Goal: Information Seeking & Learning: Learn about a topic

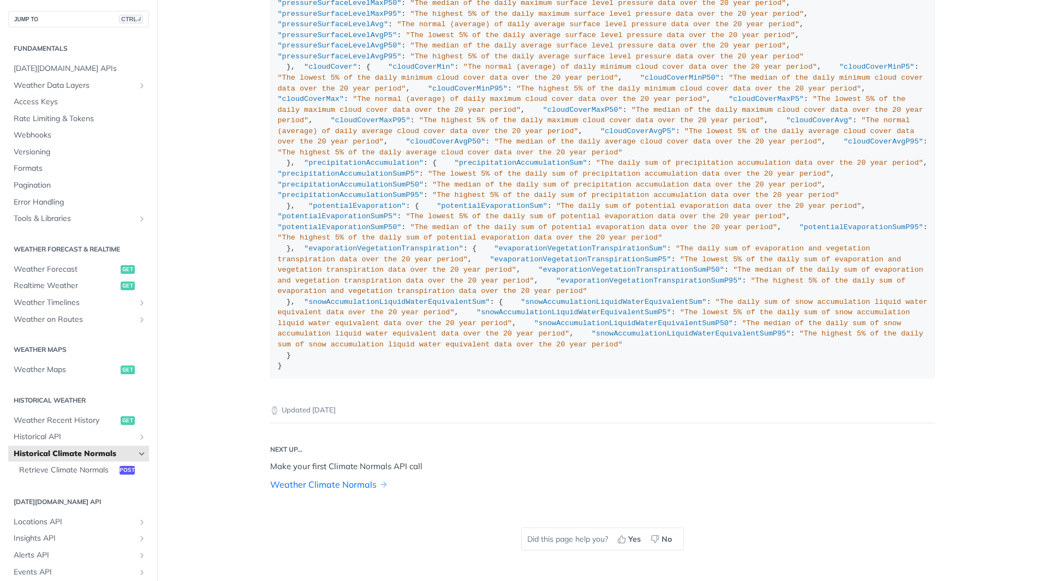
scroll to position [928, 0]
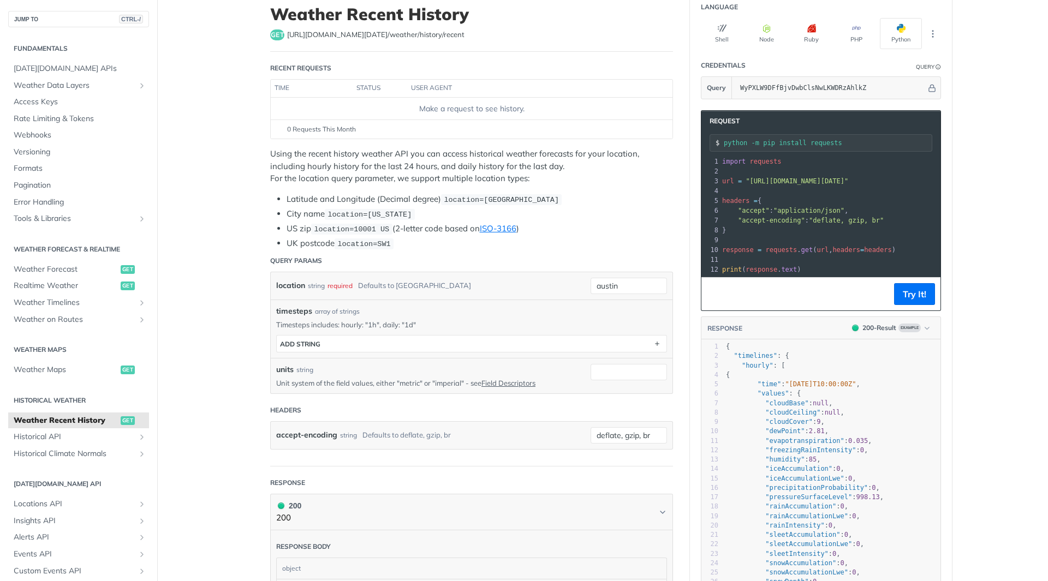
scroll to position [55, 0]
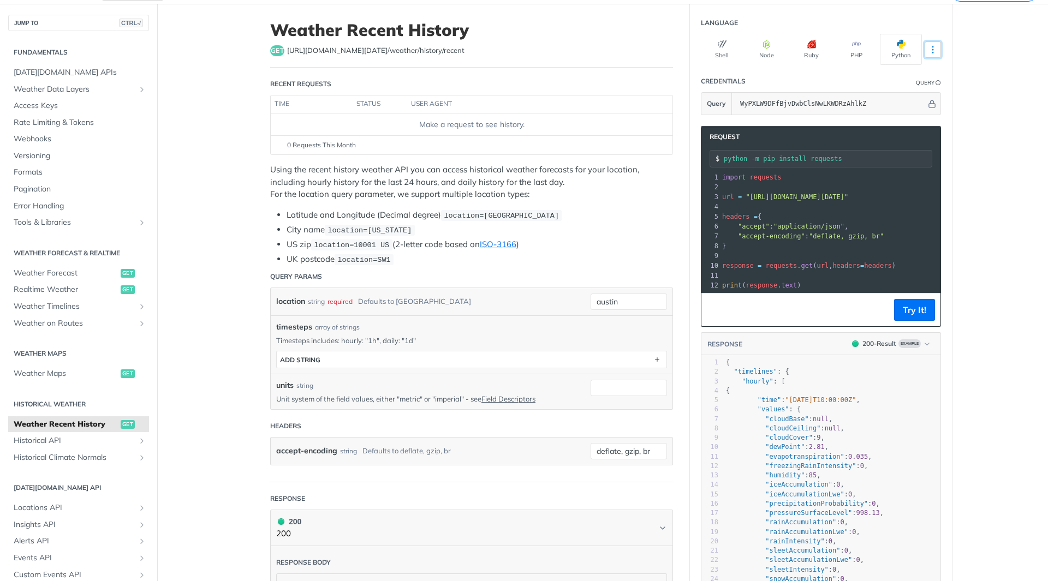
click at [928, 52] on icon "More ellipsis" at bounding box center [933, 50] width 10 height 10
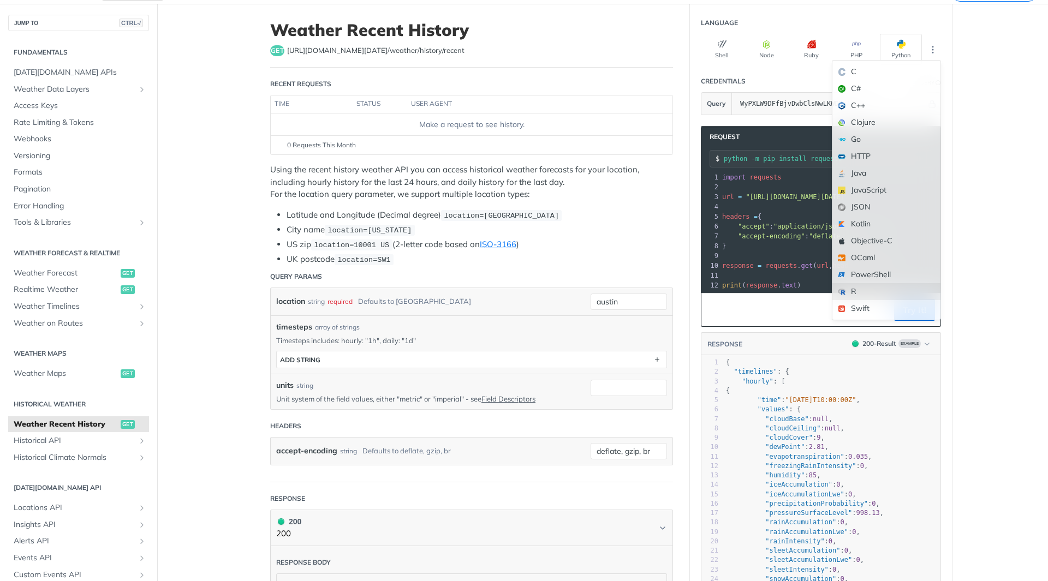
click at [849, 291] on div "R" at bounding box center [886, 291] width 108 height 17
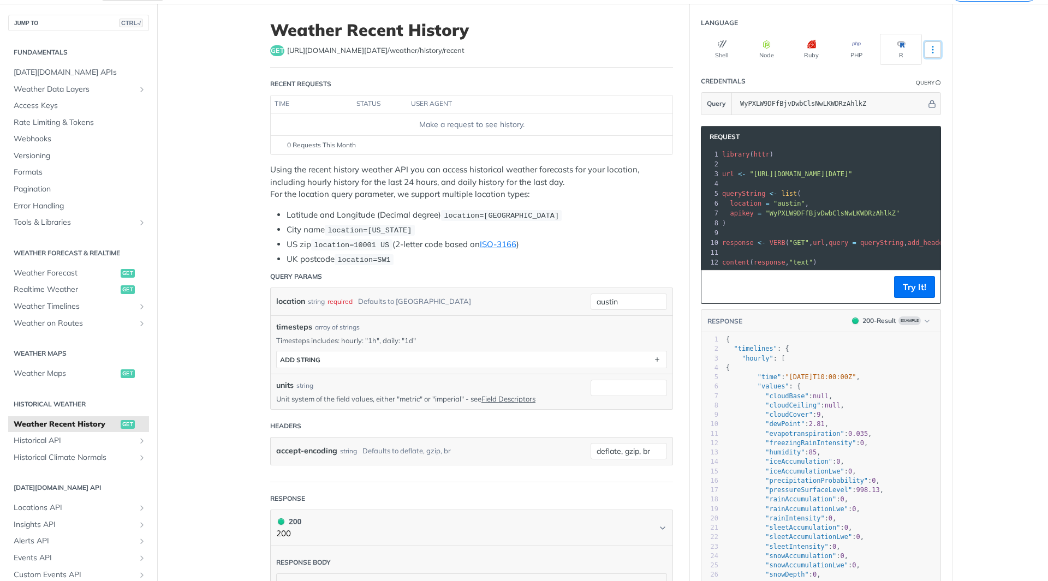
click at [928, 49] on icon "More ellipsis" at bounding box center [933, 50] width 10 height 10
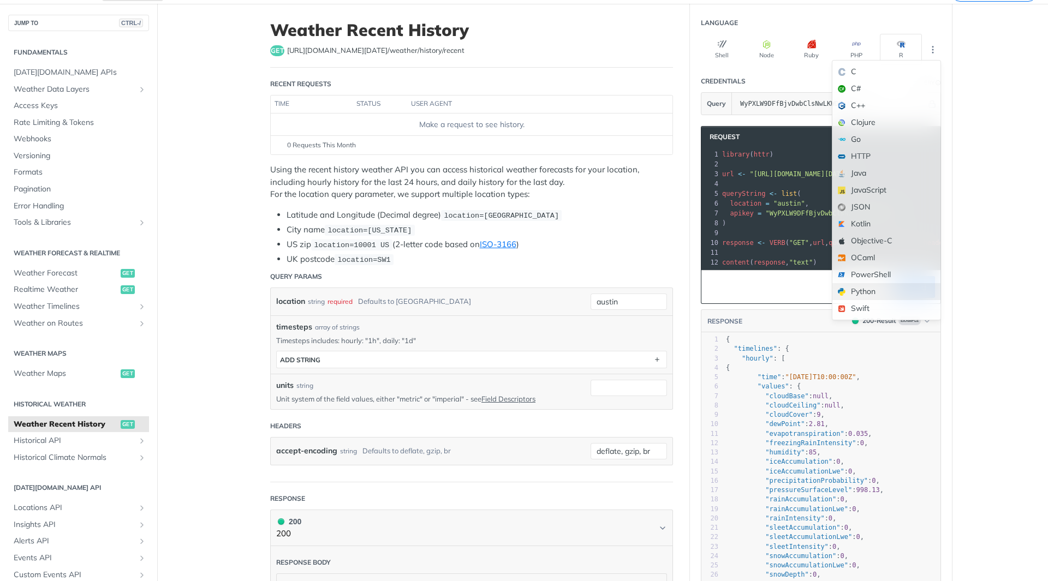
click at [851, 295] on div "Python" at bounding box center [886, 291] width 108 height 17
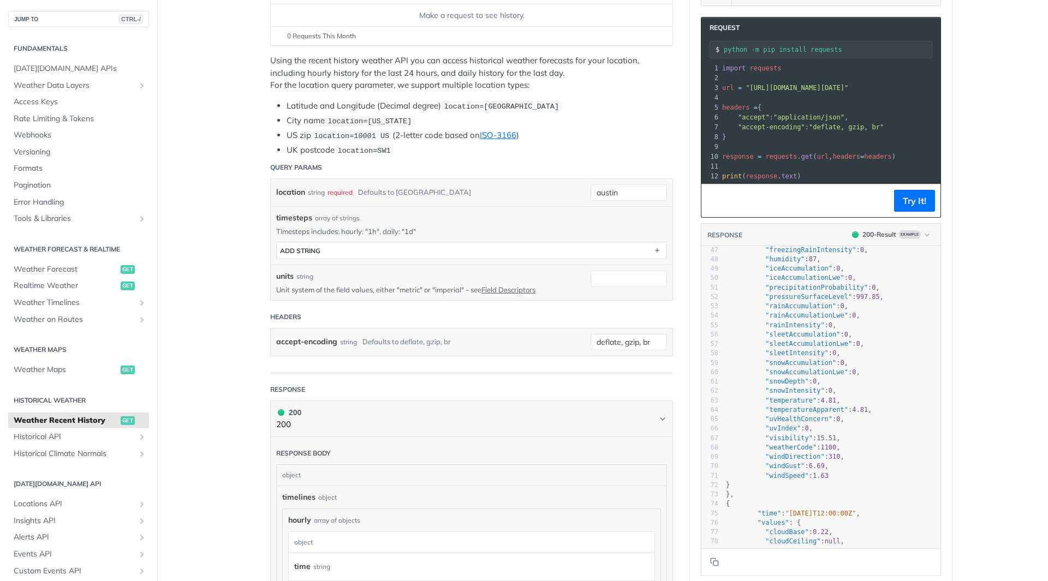
scroll to position [0, 0]
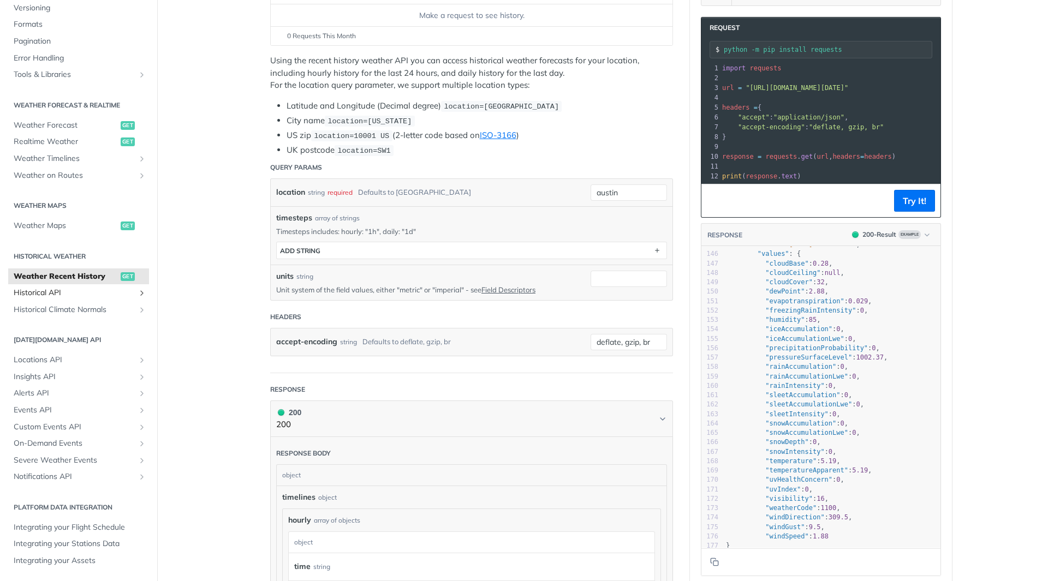
click at [32, 293] on span "Historical API" at bounding box center [74, 293] width 121 height 11
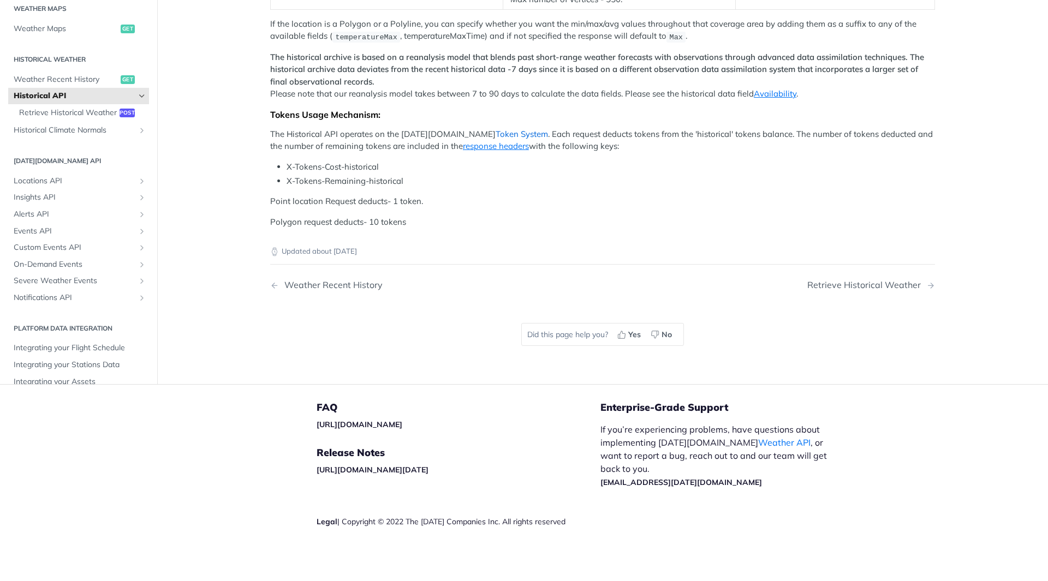
click at [495, 139] on link "Token System" at bounding box center [521, 134] width 52 height 10
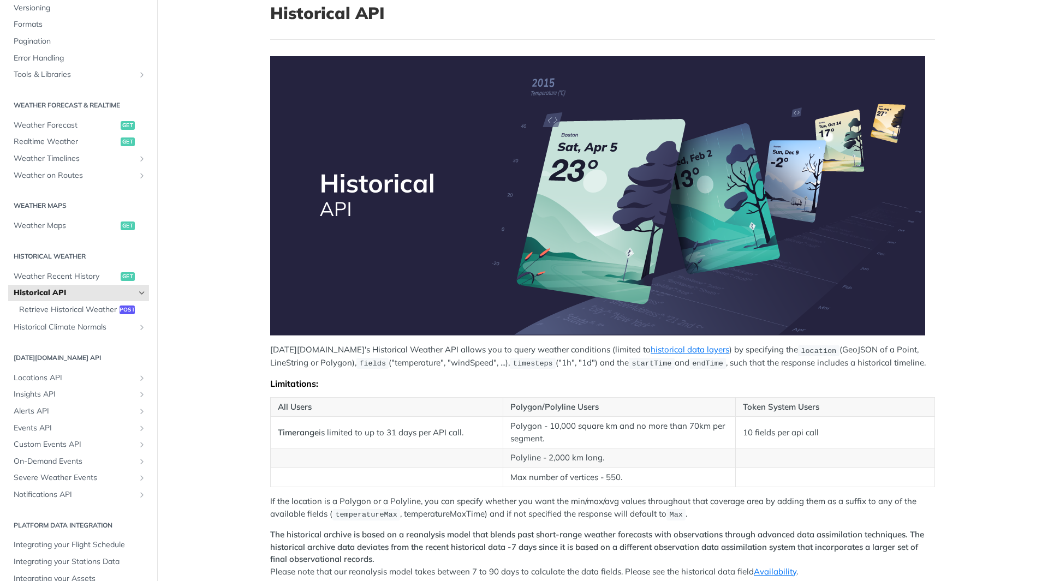
scroll to position [273, 0]
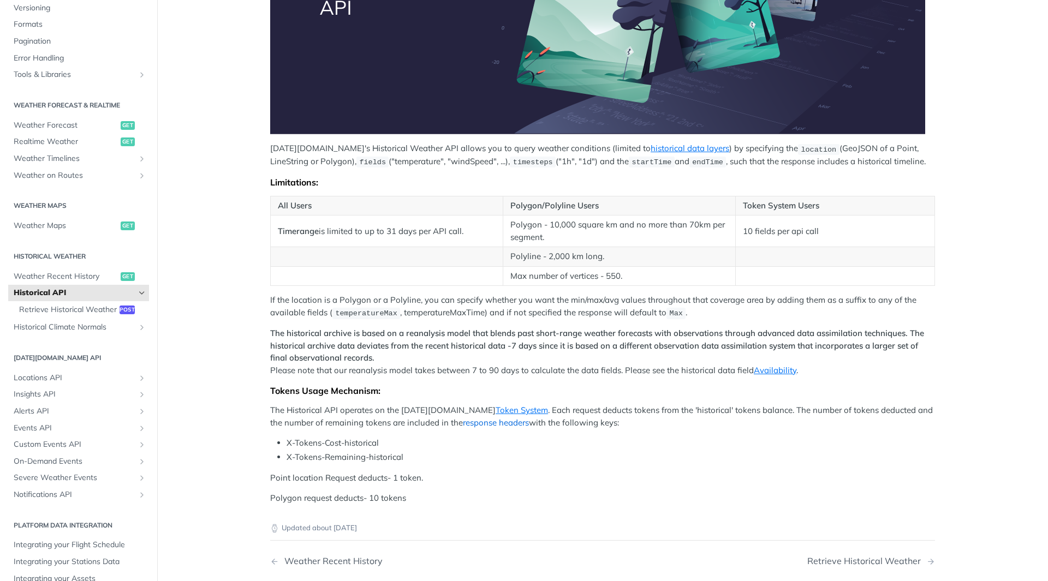
click at [467, 421] on link "response headers" at bounding box center [496, 422] width 66 height 10
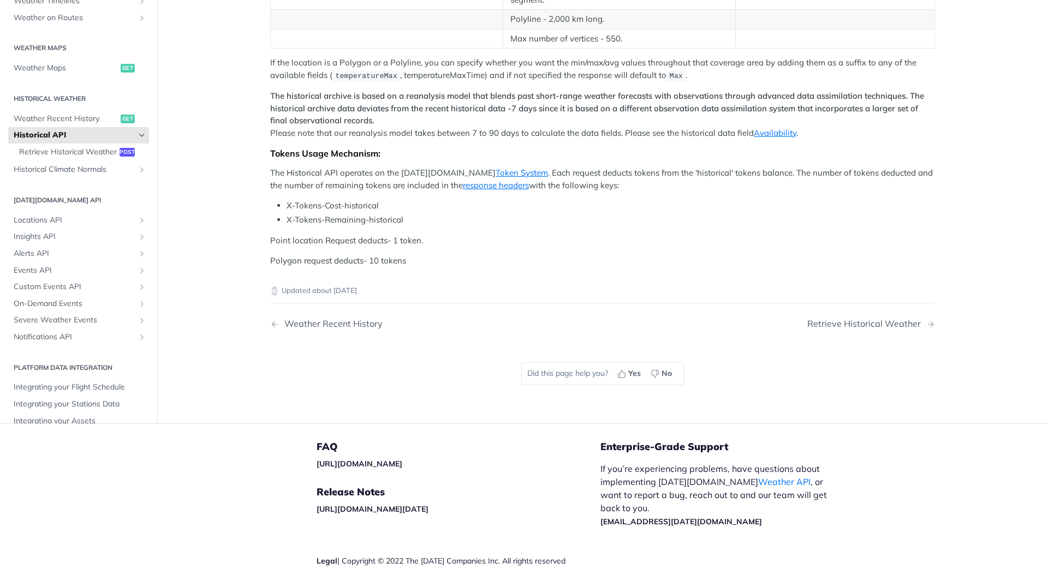
scroll to position [493, 0]
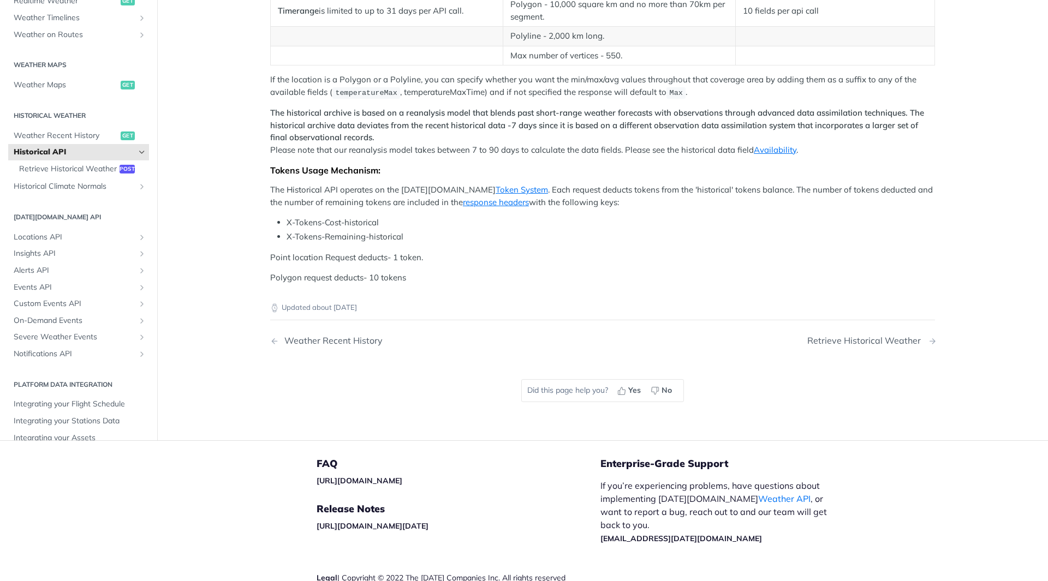
click at [881, 340] on div "Retrieve Historical Weather" at bounding box center [866, 341] width 119 height 10
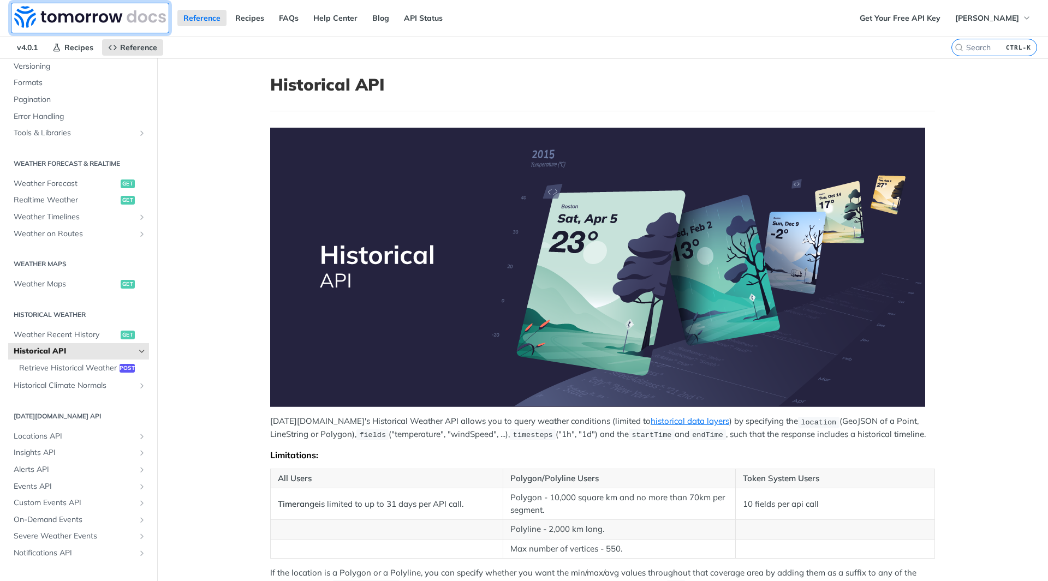
click at [86, 17] on img at bounding box center [90, 17] width 152 height 22
